Goal: Task Accomplishment & Management: Complete application form

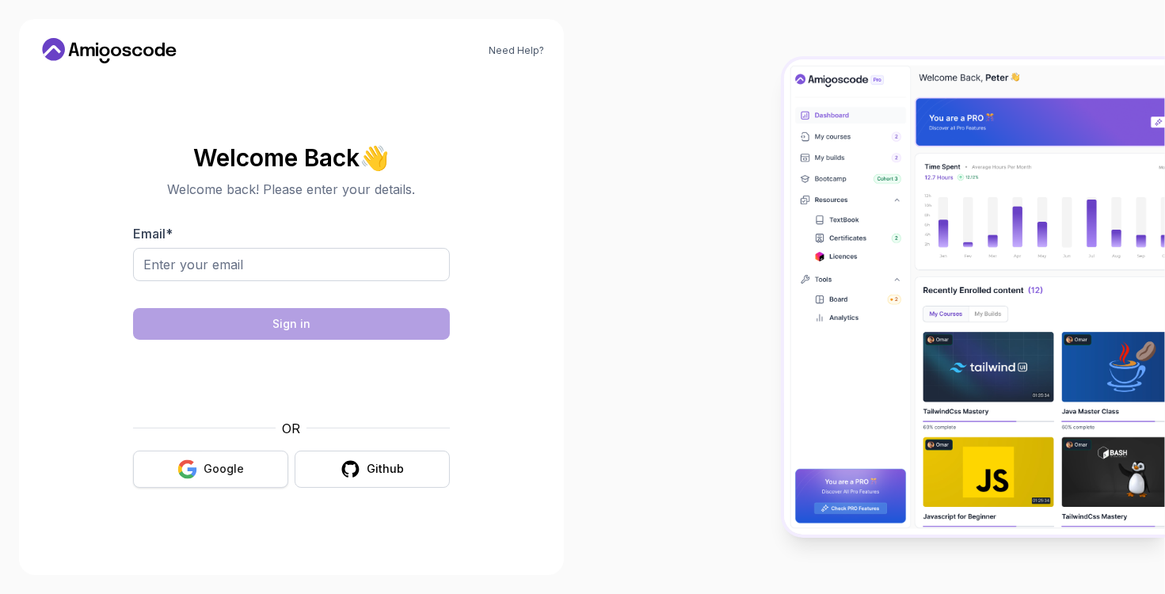
click at [233, 482] on button "Google" at bounding box center [210, 469] width 155 height 37
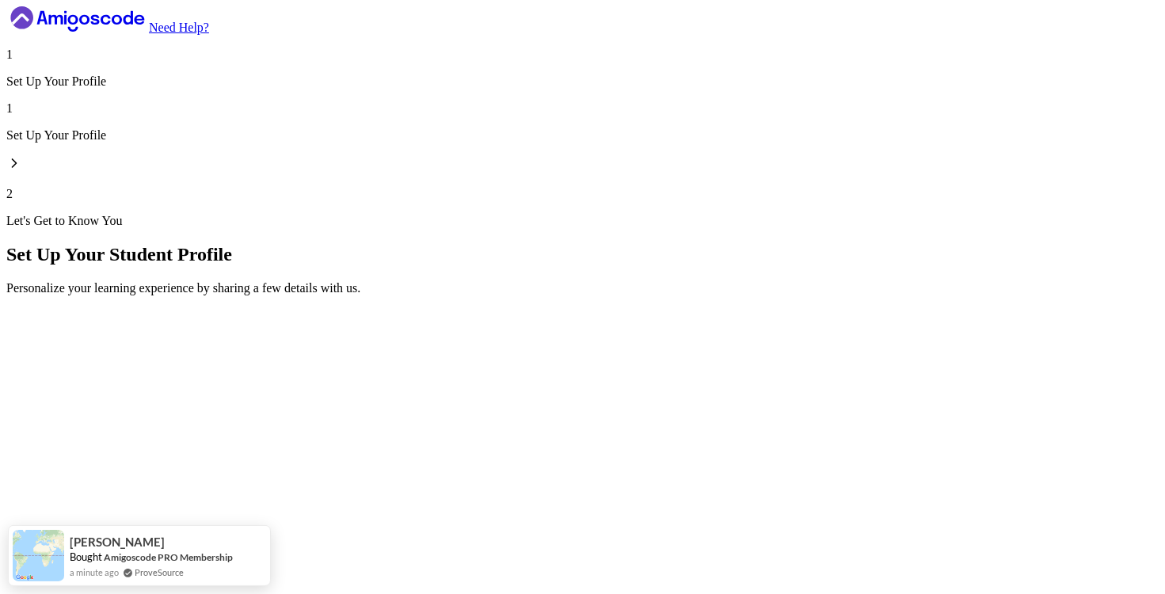
type input "livelycobrab61d9"
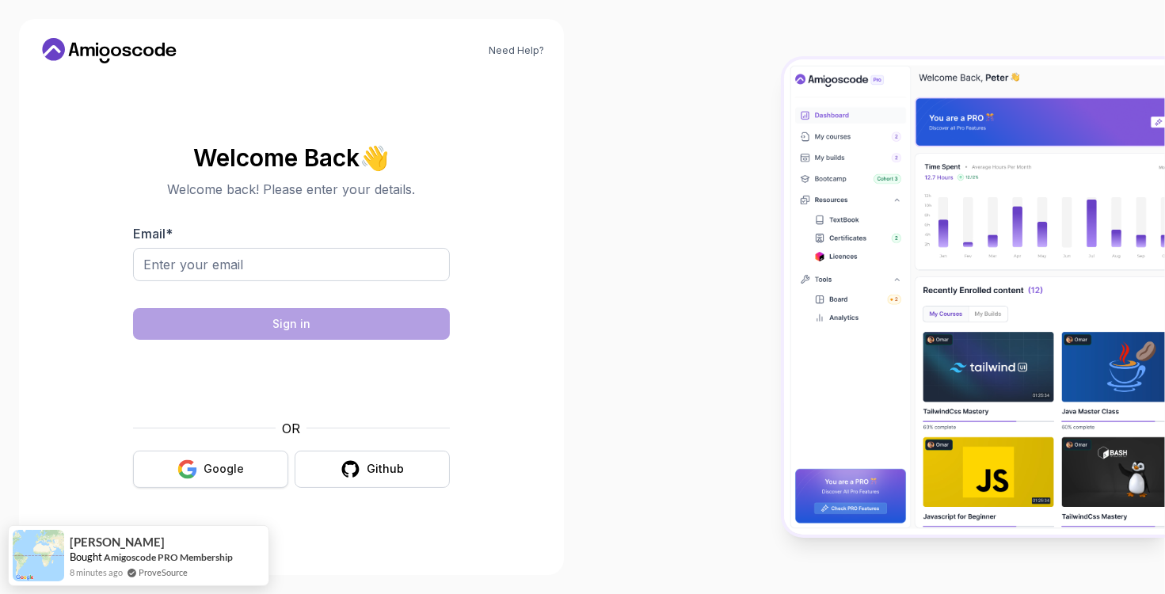
click at [234, 465] on div "Google" at bounding box center [223, 469] width 40 height 16
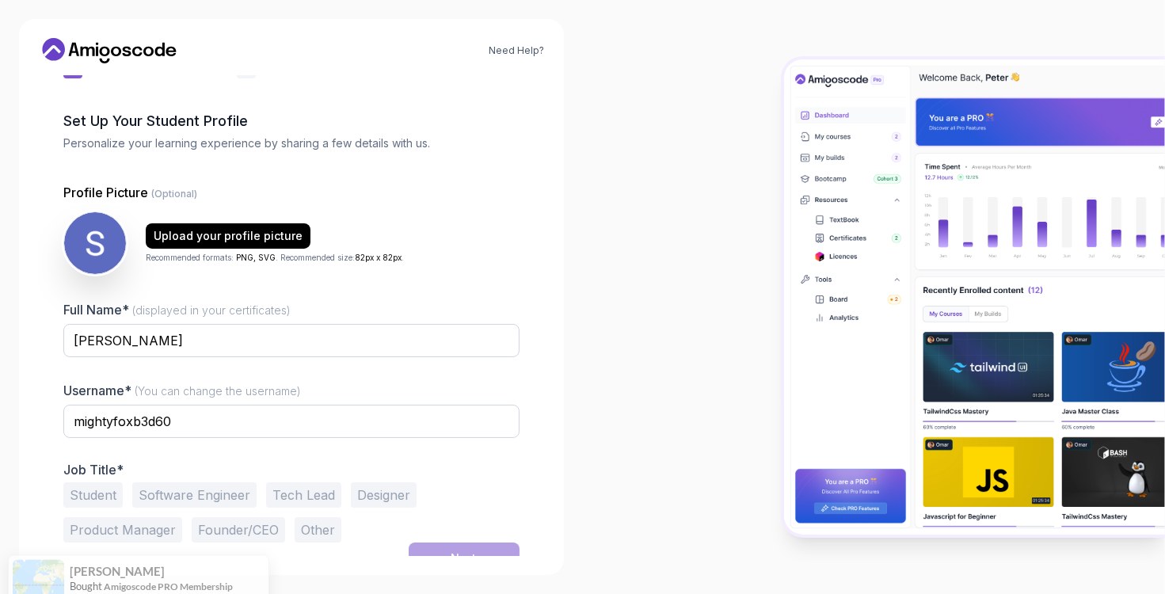
scroll to position [55, 0]
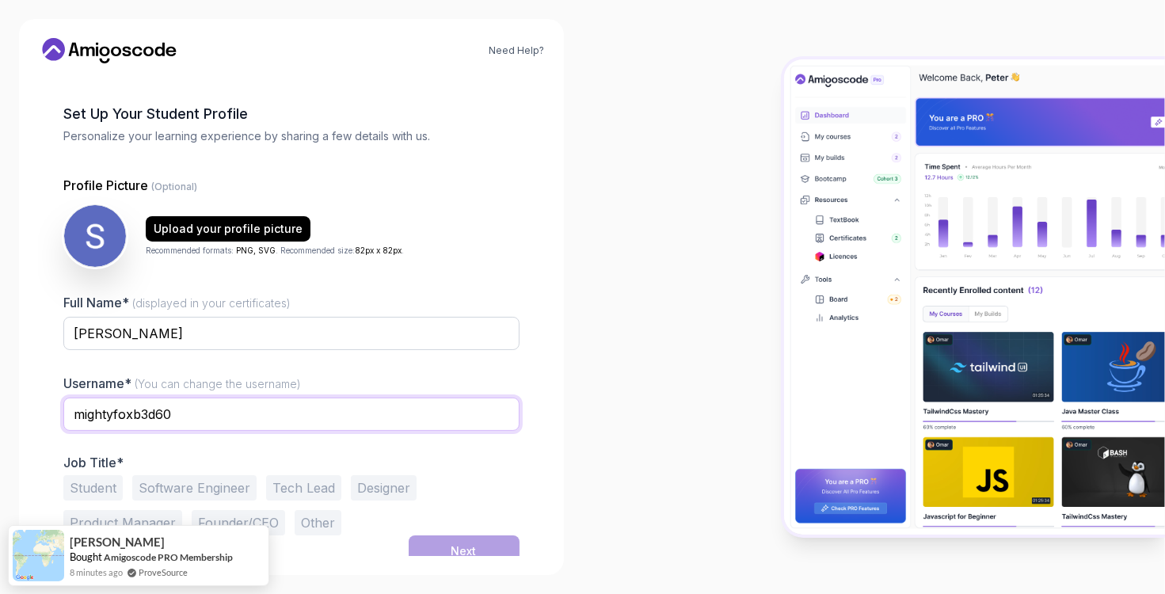
click at [256, 420] on input "mightyfoxb3d60" at bounding box center [291, 413] width 456 height 33
type input "m"
type input "sowmyapoojari"
click at [91, 485] on button "Student" at bounding box center [92, 487] width 59 height 25
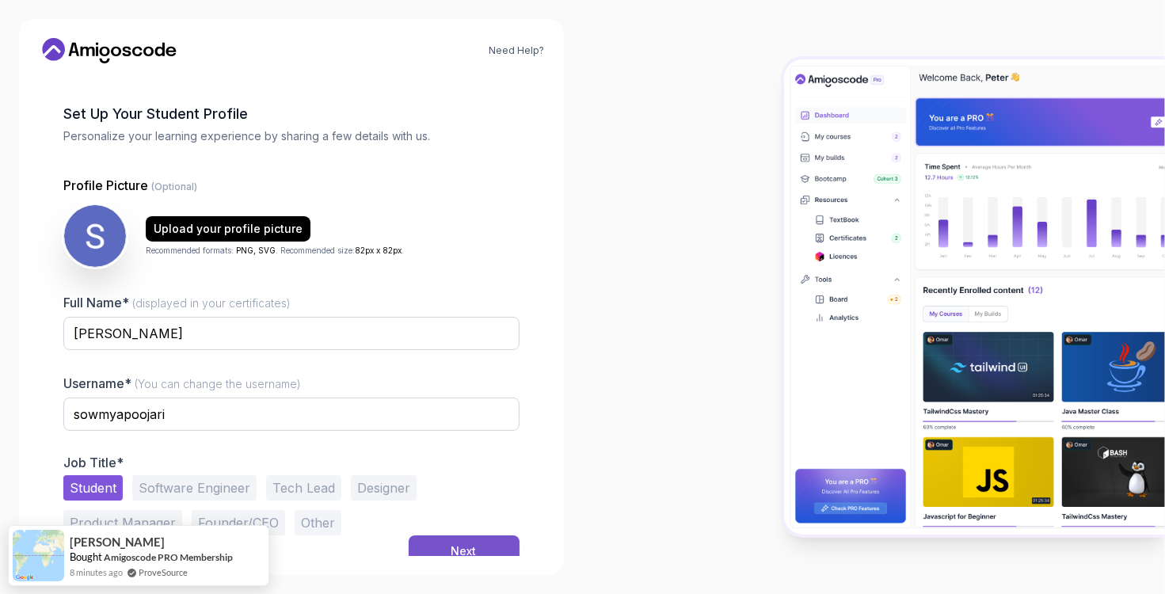
click at [471, 540] on button "Next" at bounding box center [464, 551] width 111 height 32
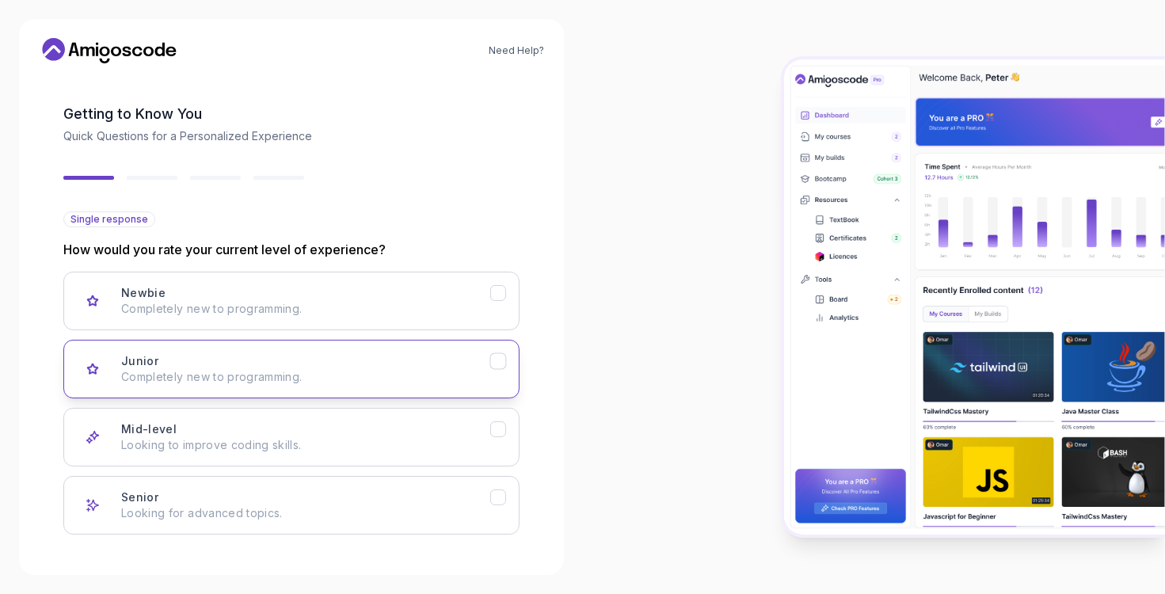
click at [336, 363] on div "Junior Completely new to programming." at bounding box center [305, 369] width 369 height 32
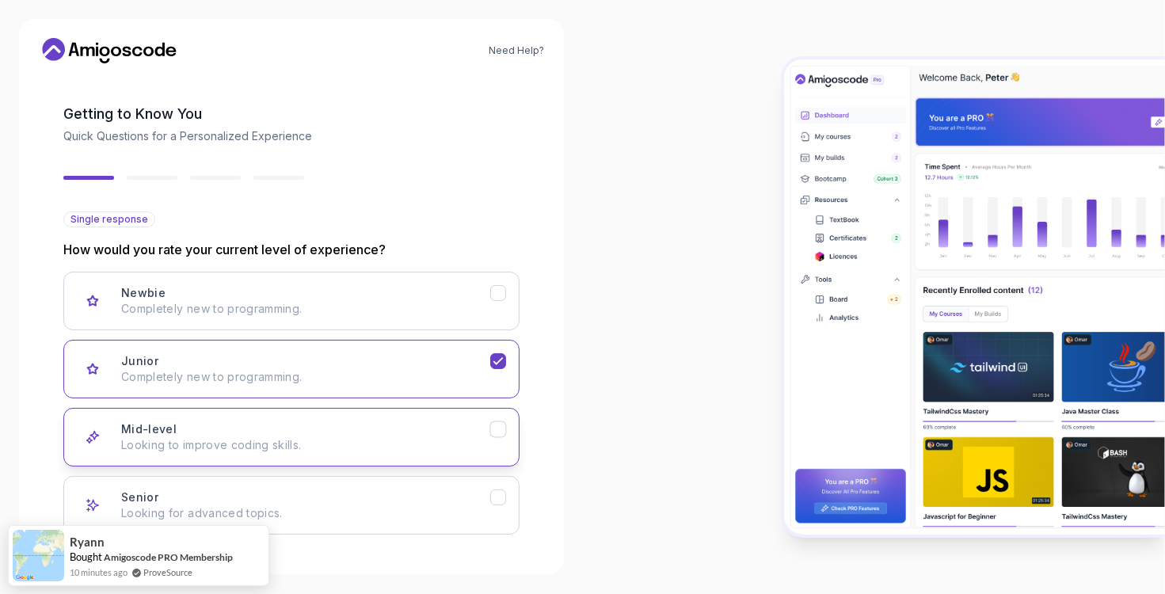
click at [329, 424] on div "Mid-level Looking to improve coding skills." at bounding box center [305, 437] width 369 height 32
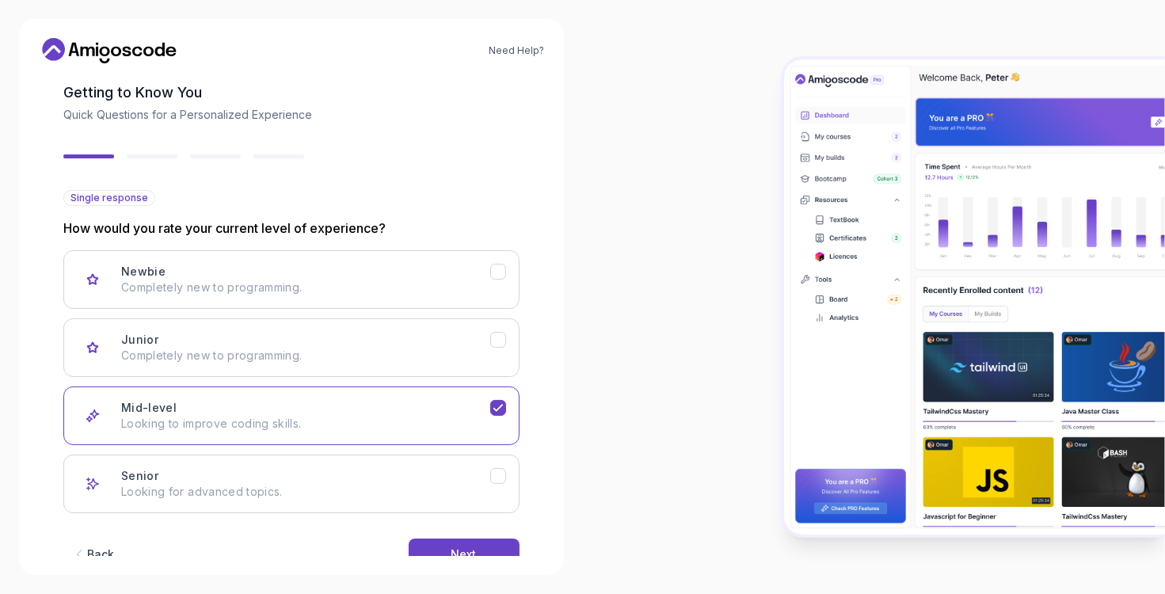
scroll to position [114, 0]
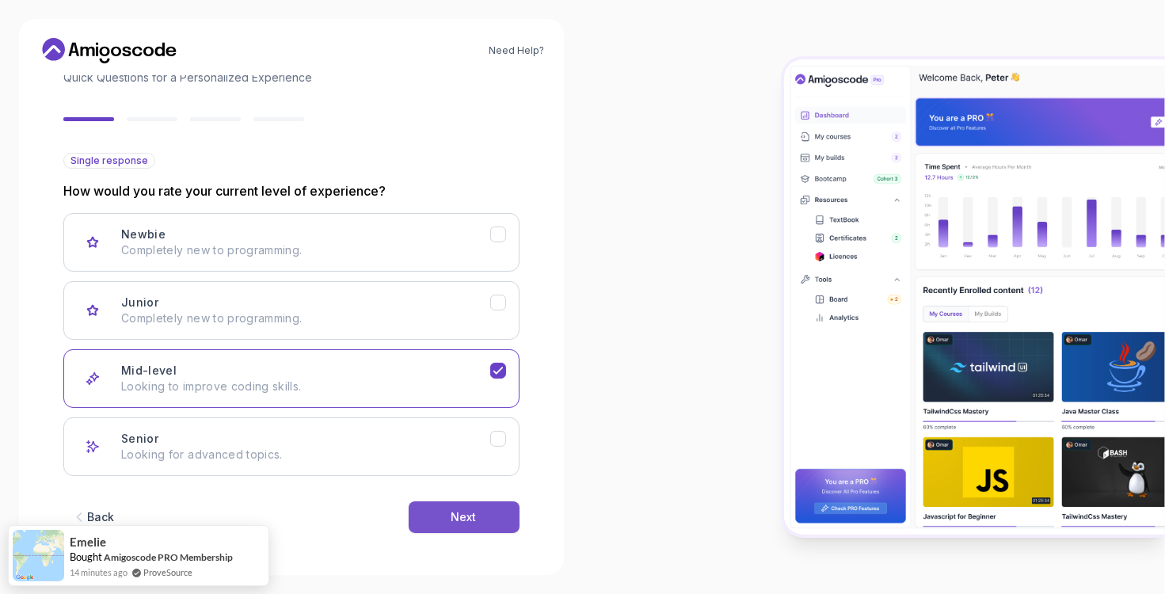
click at [481, 514] on button "Next" at bounding box center [464, 517] width 111 height 32
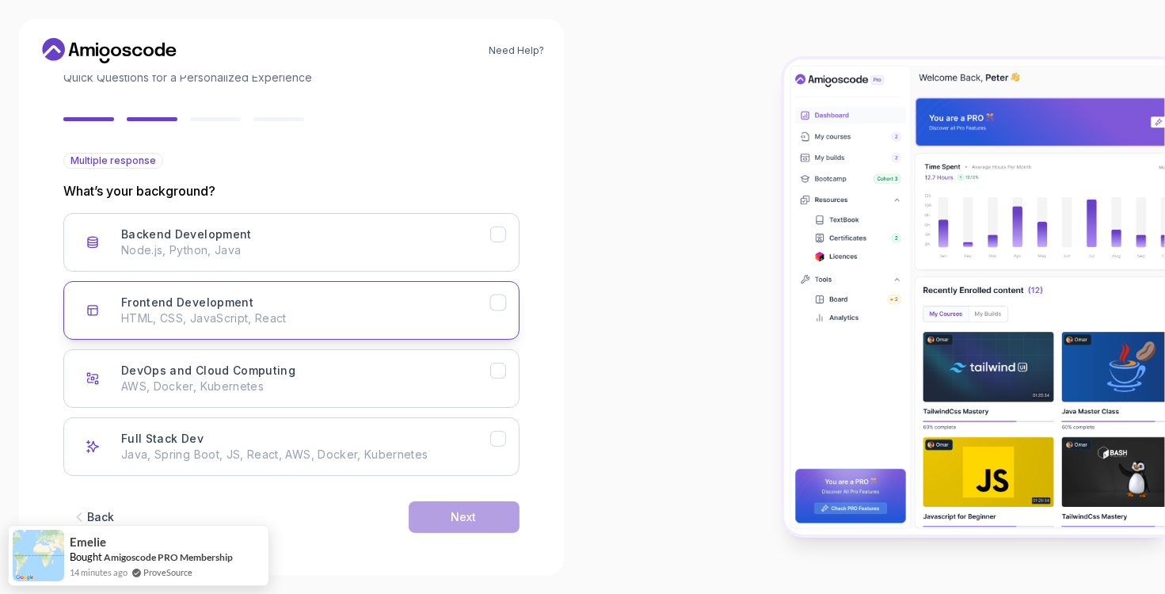
click at [327, 310] on p "HTML, CSS, JavaScript, React" at bounding box center [305, 318] width 369 height 16
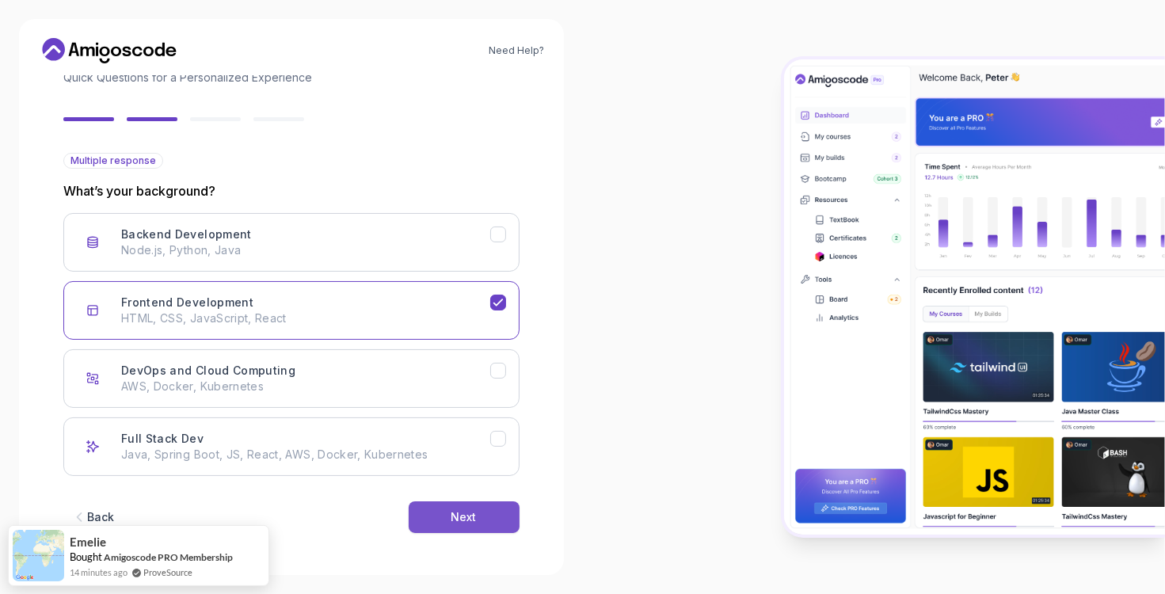
click at [420, 508] on button "Next" at bounding box center [464, 517] width 111 height 32
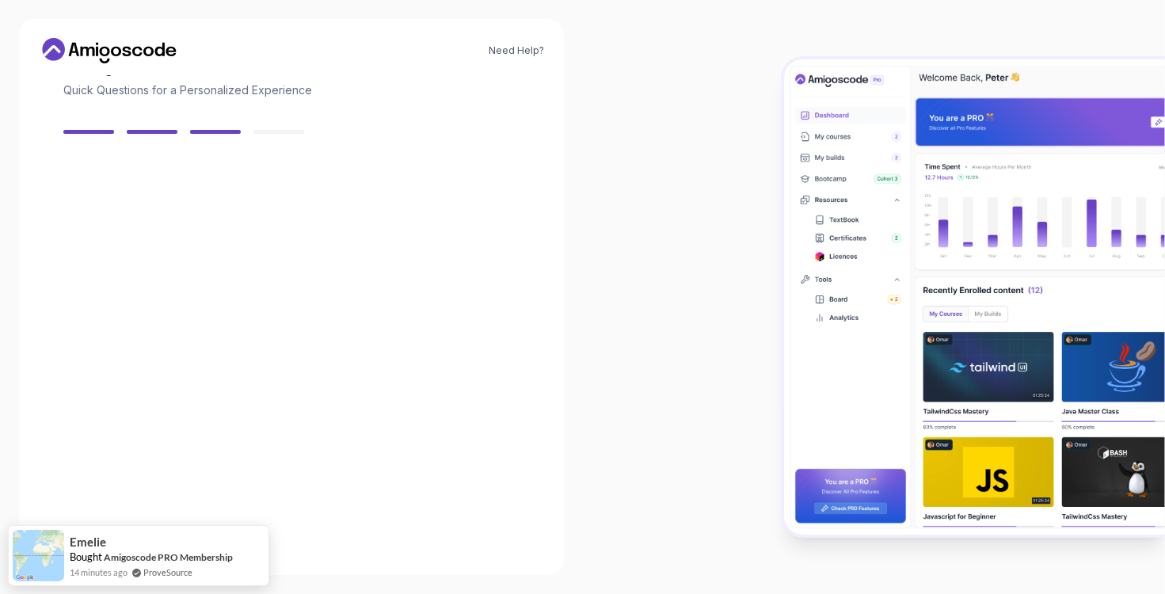
scroll to position [97, 0]
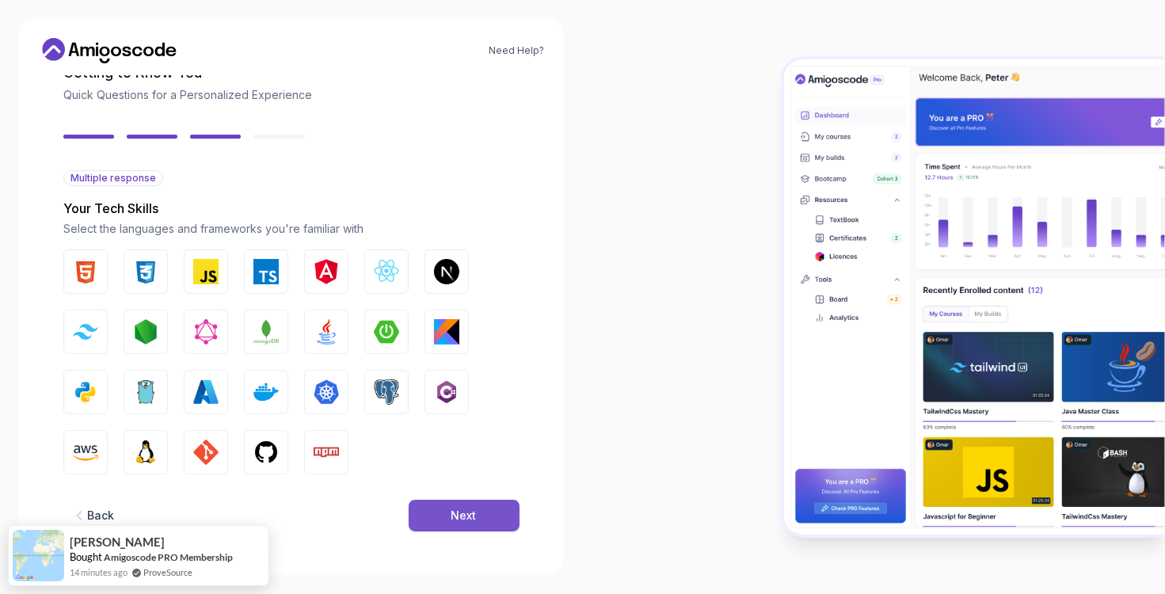
click at [456, 522] on div "Next" at bounding box center [463, 516] width 25 height 16
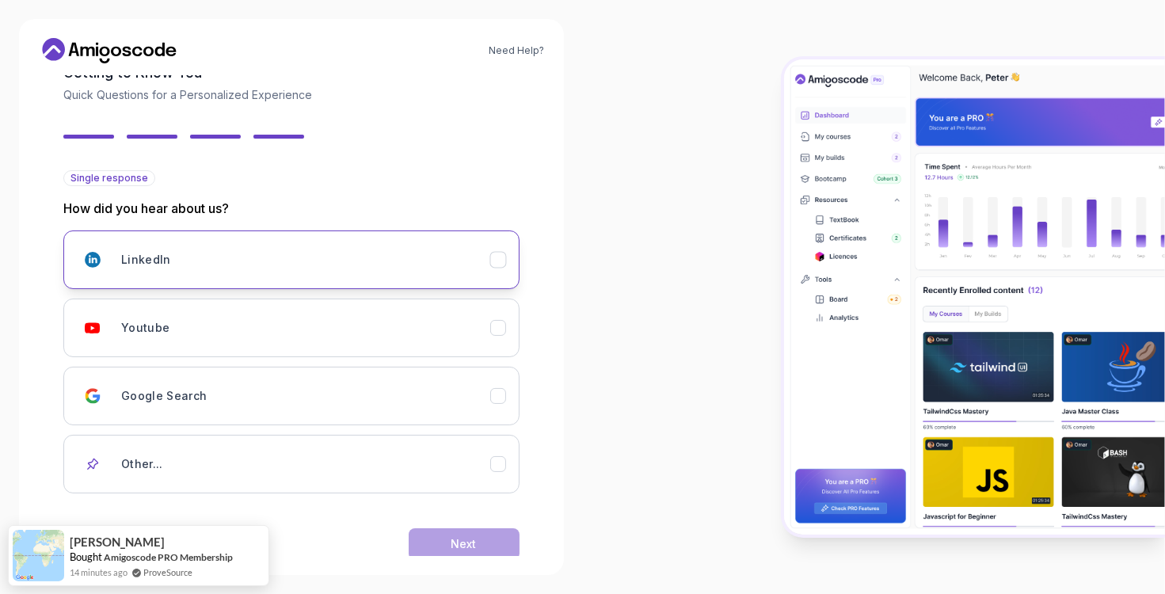
click at [328, 258] on div "LinkedIn" at bounding box center [305, 260] width 369 height 32
click at [378, 248] on div "LinkedIn" at bounding box center [305, 260] width 369 height 32
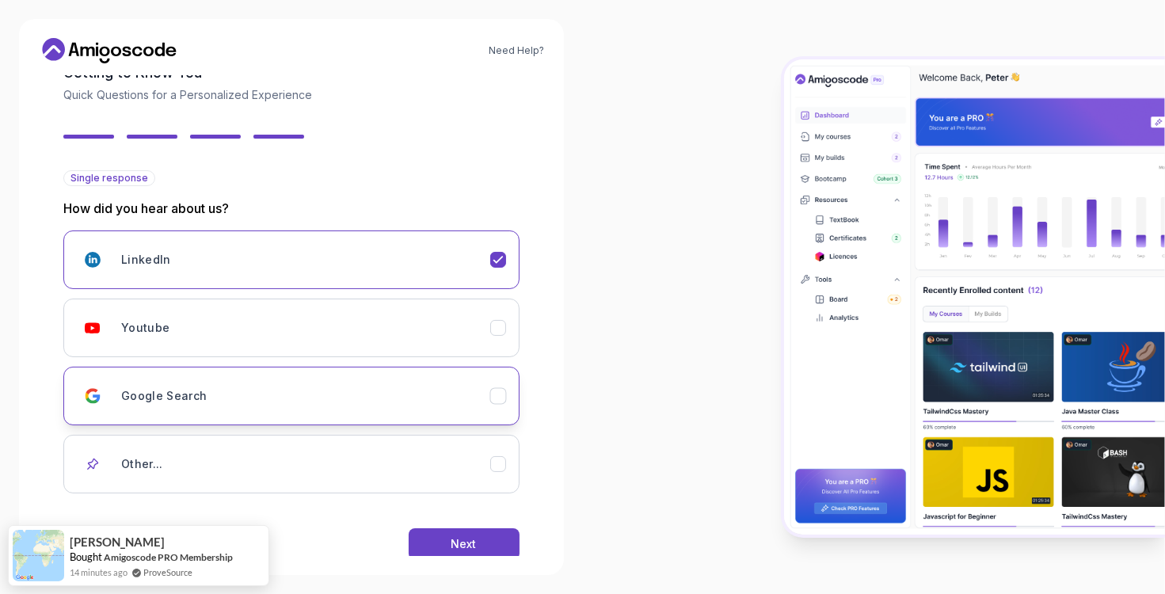
click at [377, 416] on button "Google Search" at bounding box center [291, 396] width 456 height 59
click at [449, 549] on button "Next" at bounding box center [464, 544] width 111 height 32
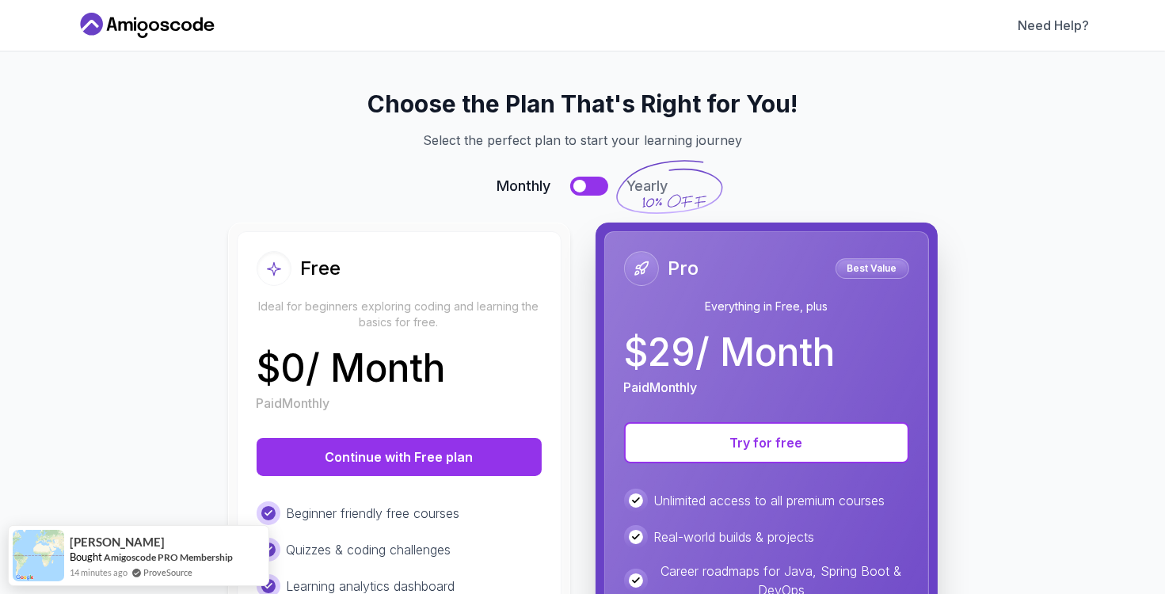
scroll to position [0, 0]
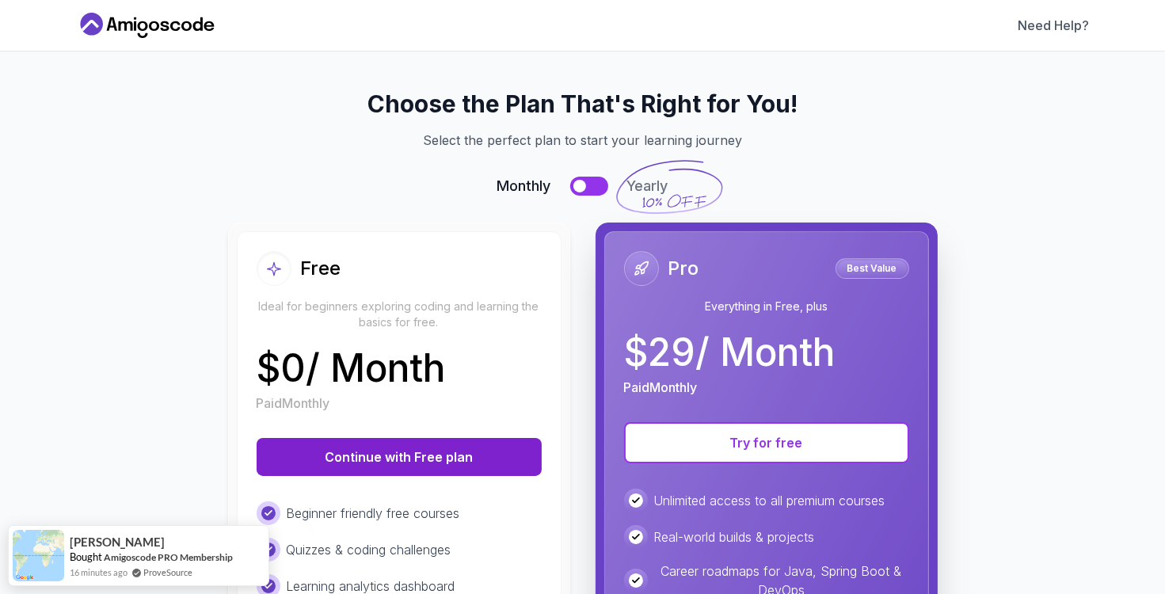
drag, startPoint x: 449, startPoint y: 549, endPoint x: 380, endPoint y: 451, distance: 119.9
click at [380, 451] on div "Free Ideal for beginners exploring coding and learning the basics for free. $ 0…" at bounding box center [399, 552] width 325 height 643
click at [380, 451] on button "Continue with Free plan" at bounding box center [399, 457] width 285 height 38
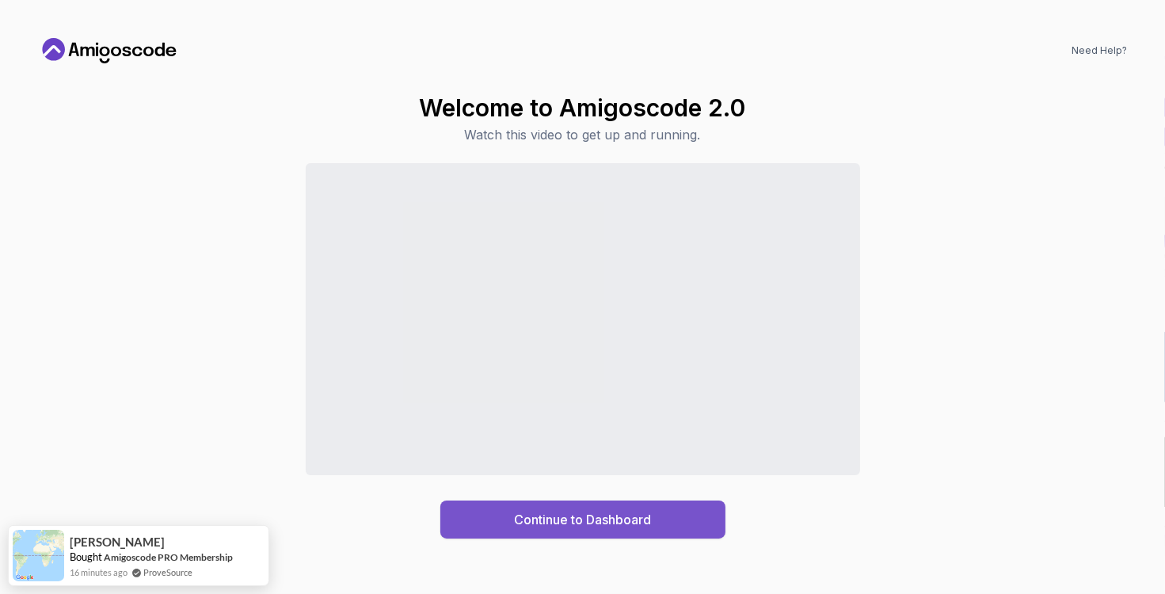
click at [549, 514] on div "Continue to Dashboard" at bounding box center [582, 519] width 137 height 19
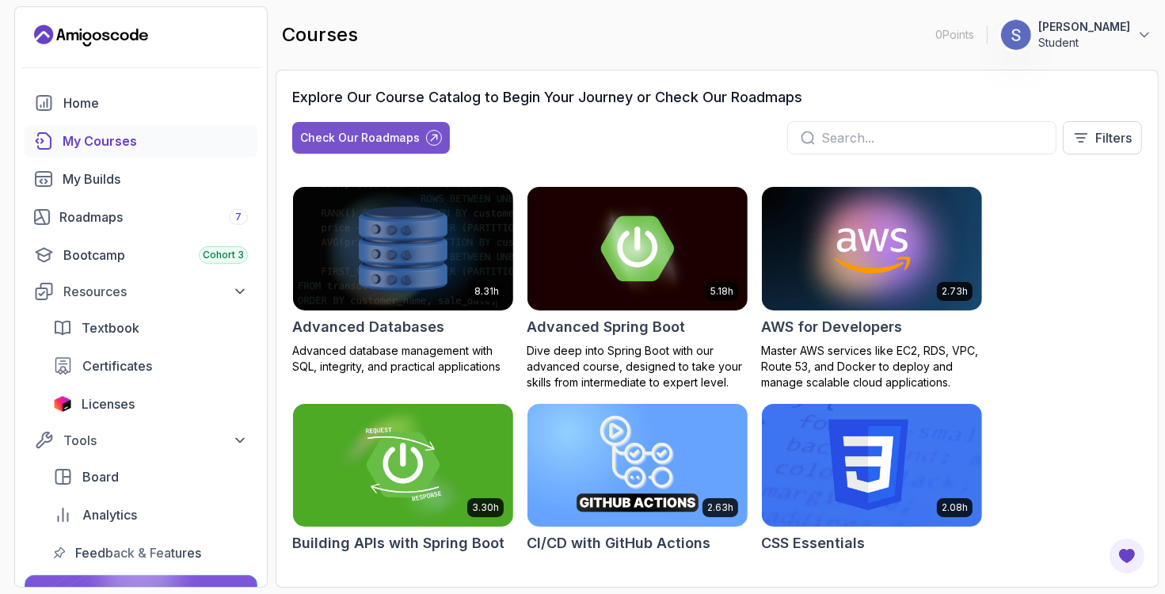
click at [403, 127] on button "Check Our Roadmaps" at bounding box center [371, 138] width 158 height 32
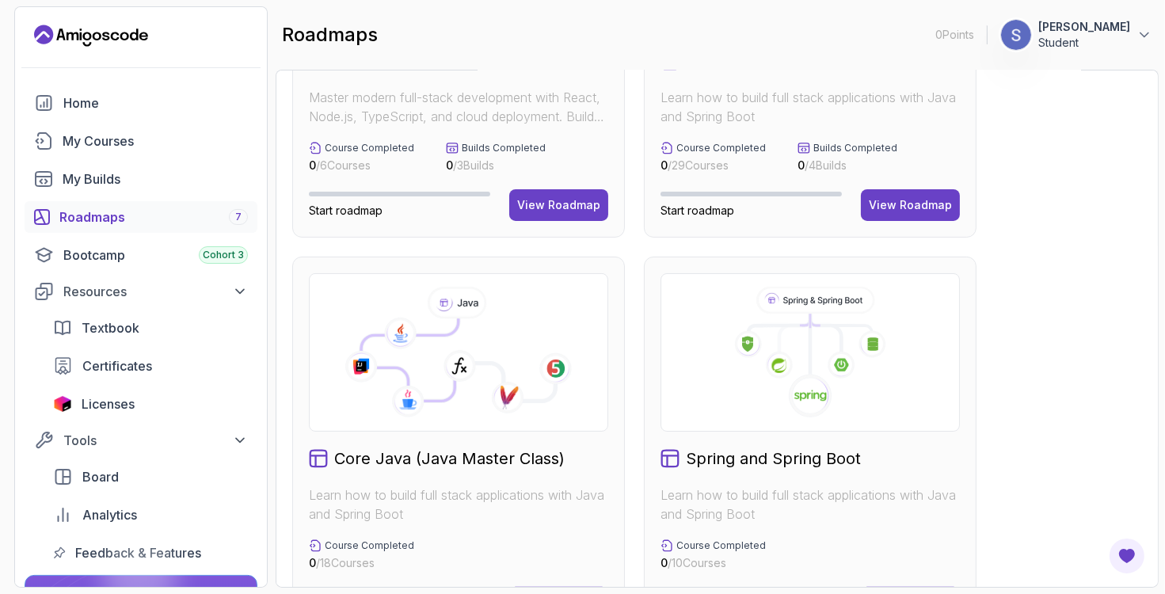
scroll to position [649, 0]
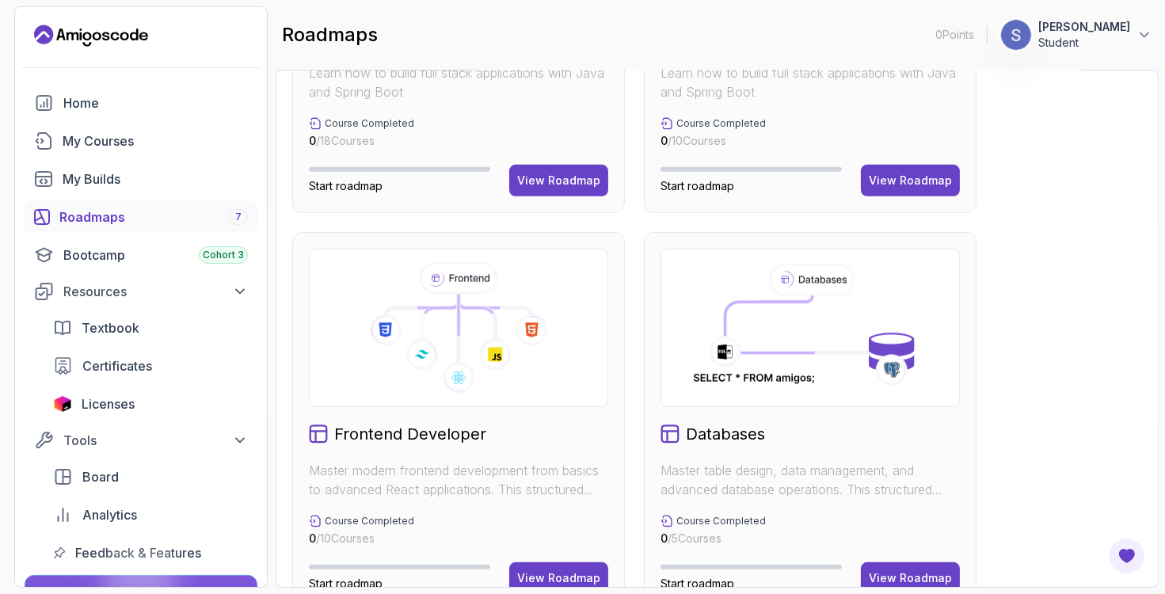
click at [451, 339] on icon at bounding box center [458, 327] width 272 height 131
click at [546, 582] on div "View Roadmap" at bounding box center [558, 578] width 83 height 16
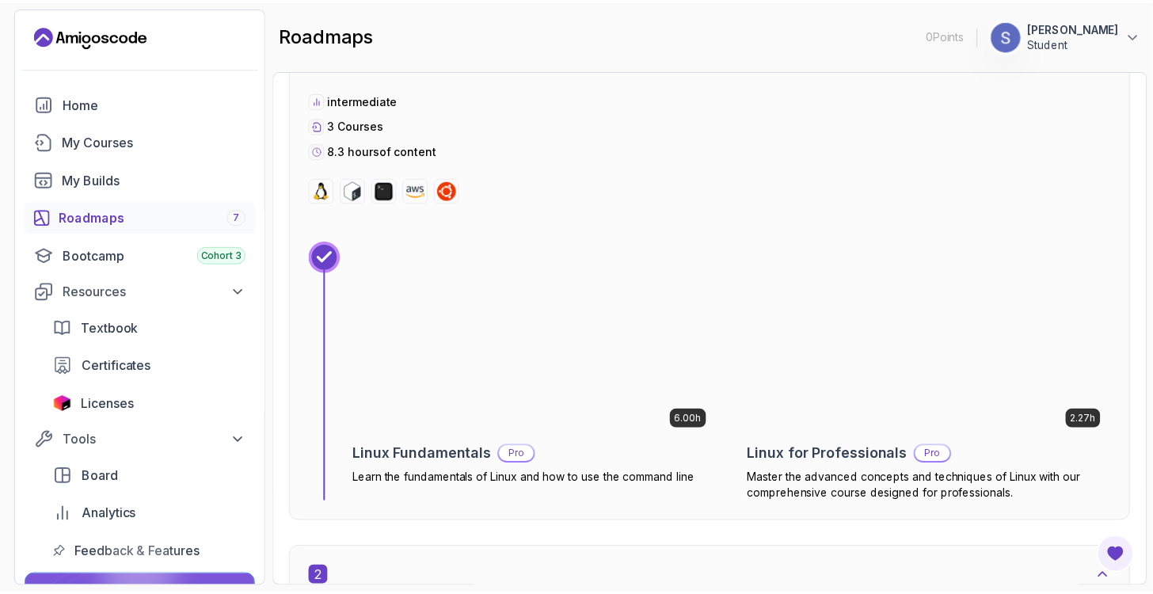
scroll to position [596, 0]
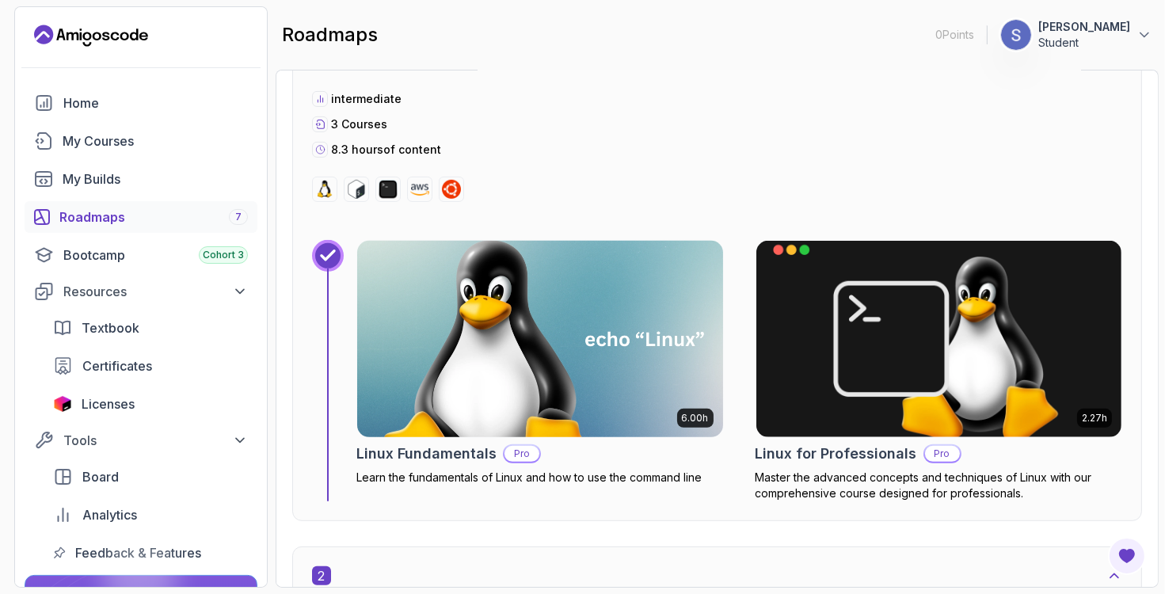
click at [564, 356] on img at bounding box center [540, 339] width 384 height 206
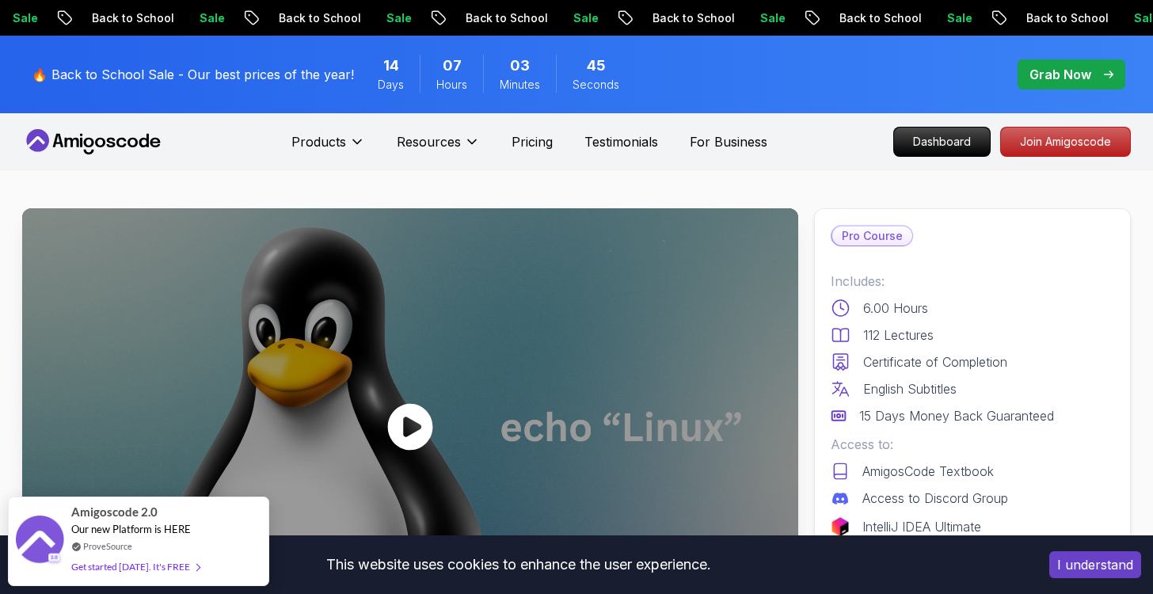
click at [432, 420] on icon at bounding box center [410, 427] width 48 height 48
